Goal: Navigation & Orientation: Go to known website

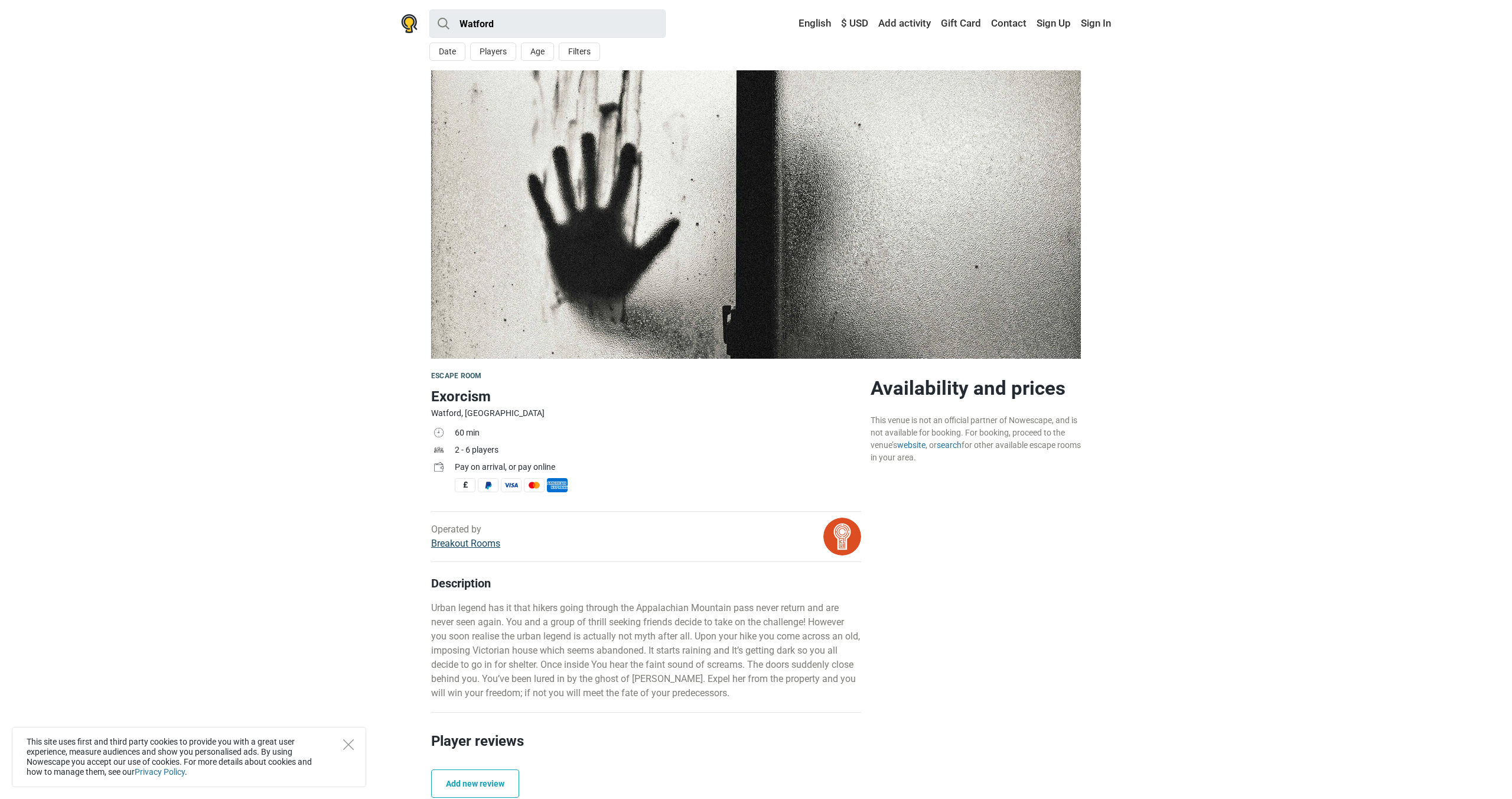
click at [446, 544] on link "Breakout Rooms" at bounding box center [466, 543] width 69 height 11
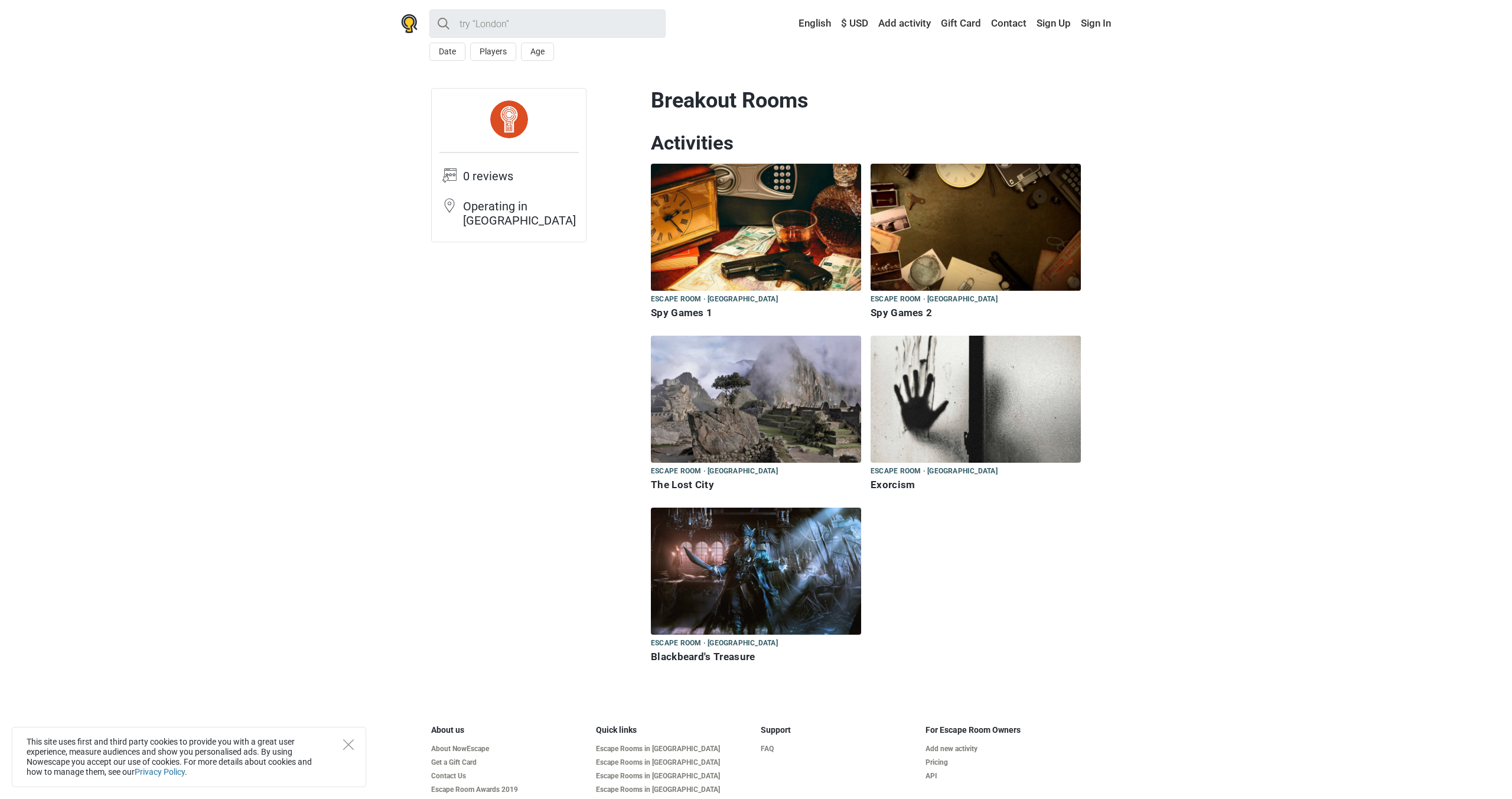
click at [987, 418] on img at bounding box center [976, 399] width 210 height 127
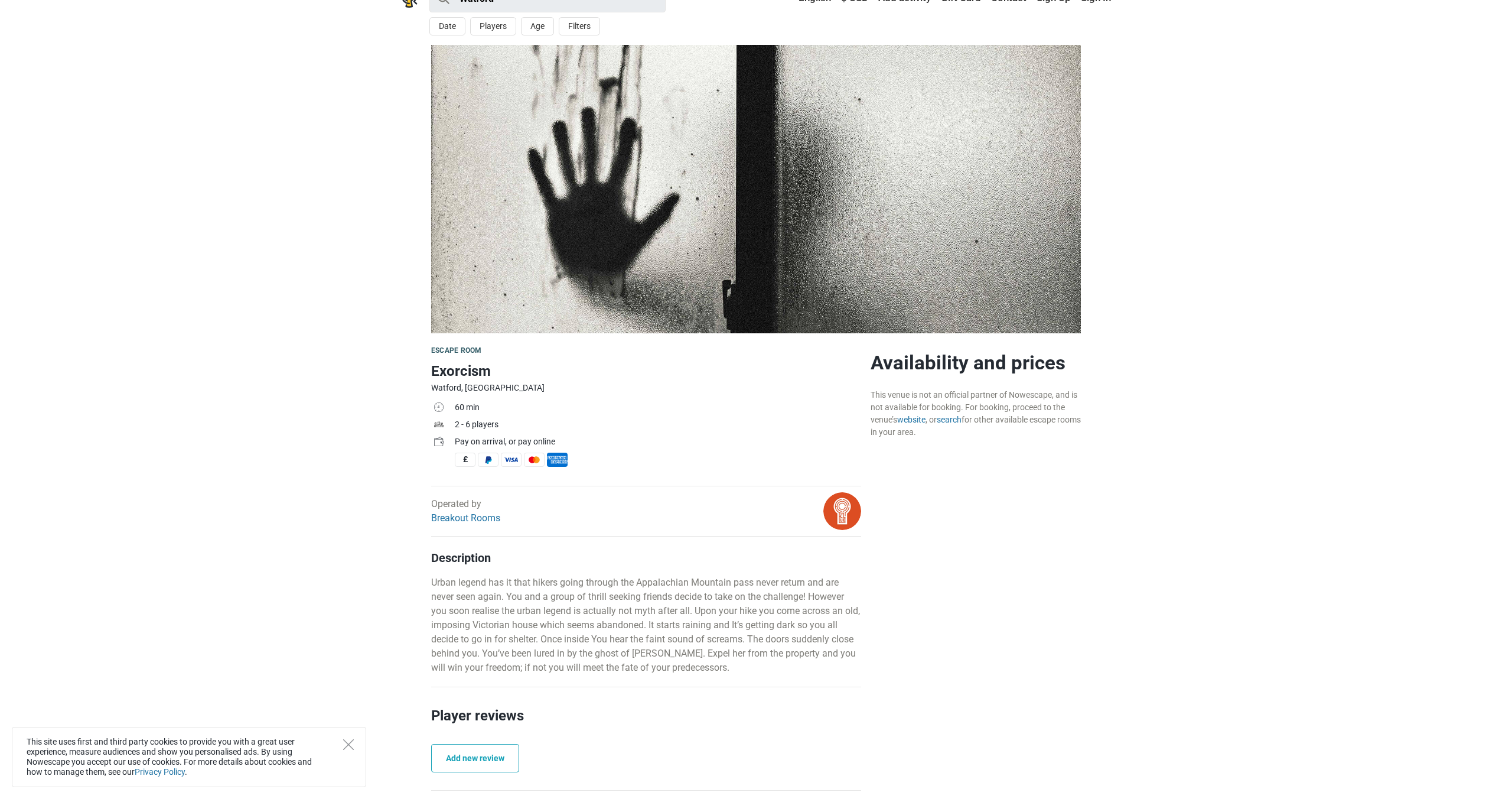
scroll to position [25, 0]
click at [913, 420] on link "website" at bounding box center [911, 420] width 28 height 10
